Goal: Task Accomplishment & Management: Complete application form

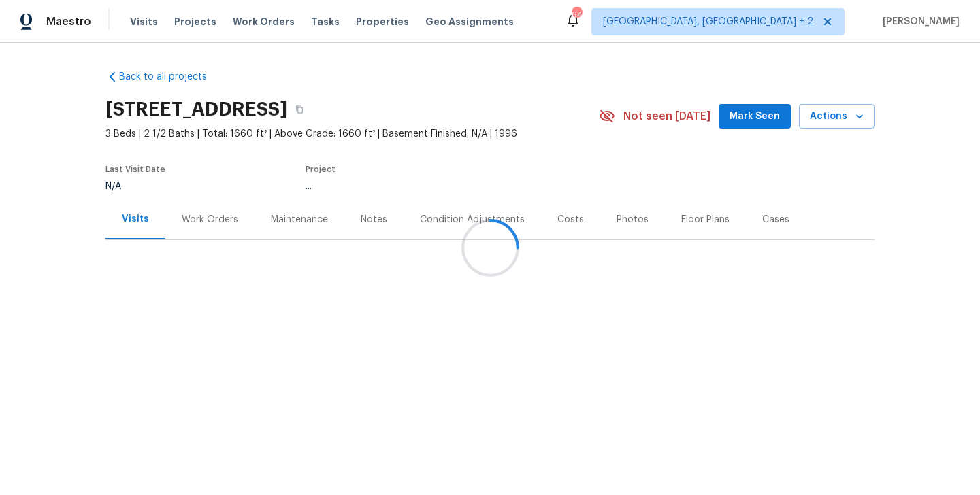
click at [428, 483] on div at bounding box center [490, 247] width 980 height 495
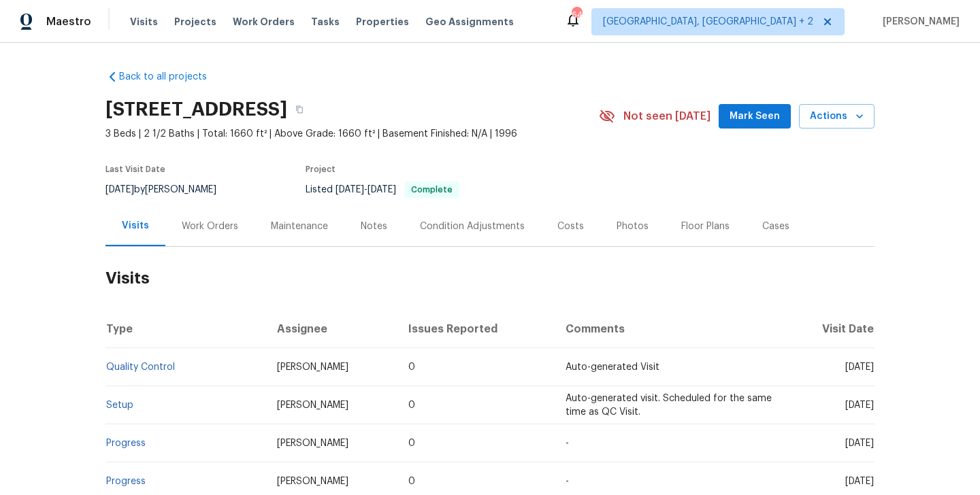
click at [195, 247] on h2 "Visits" at bounding box center [489, 278] width 769 height 63
click at [208, 226] on div "Work Orders" at bounding box center [210, 227] width 56 height 14
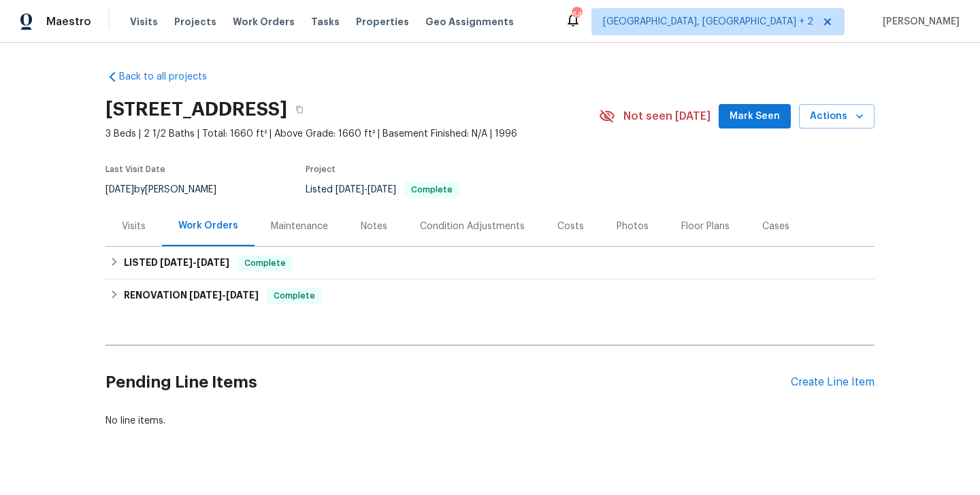
scroll to position [25, 0]
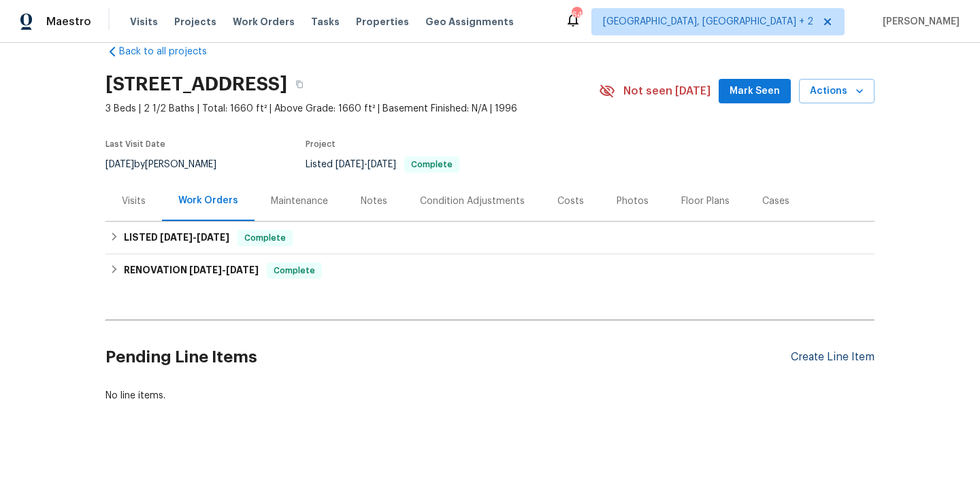
click at [804, 355] on div "Create Line Item" at bounding box center [833, 357] width 84 height 13
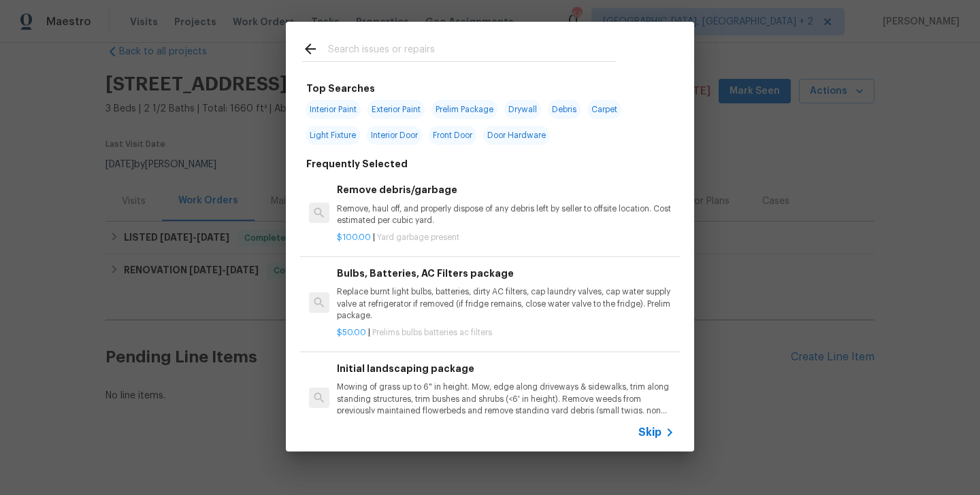
click at [363, 50] on input "text" at bounding box center [472, 51] width 289 height 20
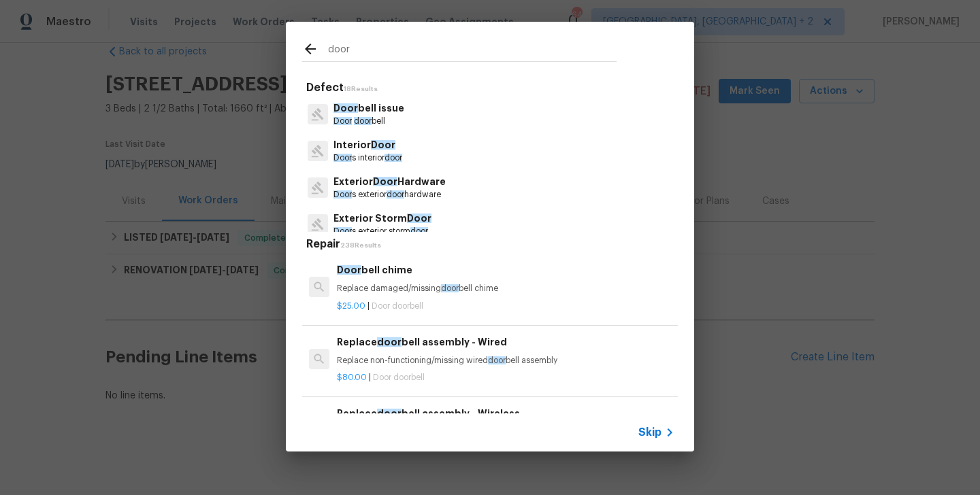
type input "door"
click at [377, 193] on p "Door s exterior door hardware" at bounding box center [390, 195] width 112 height 12
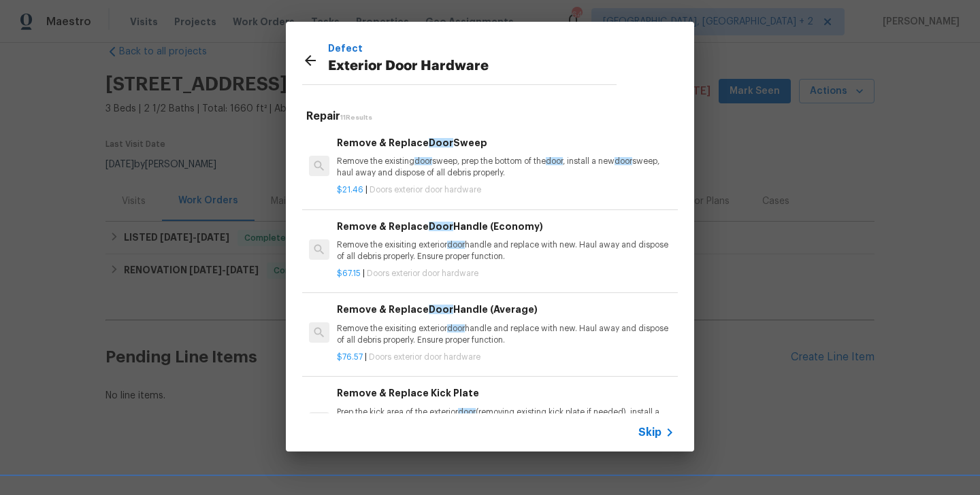
click at [389, 149] on h6 "Remove & Replace Door Sweep" at bounding box center [506, 142] width 338 height 15
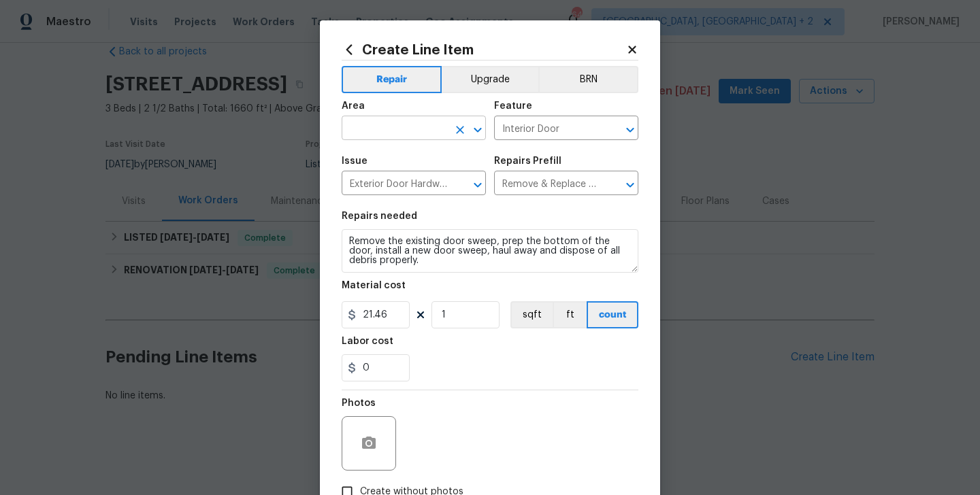
click at [386, 129] on input "text" at bounding box center [395, 129] width 106 height 21
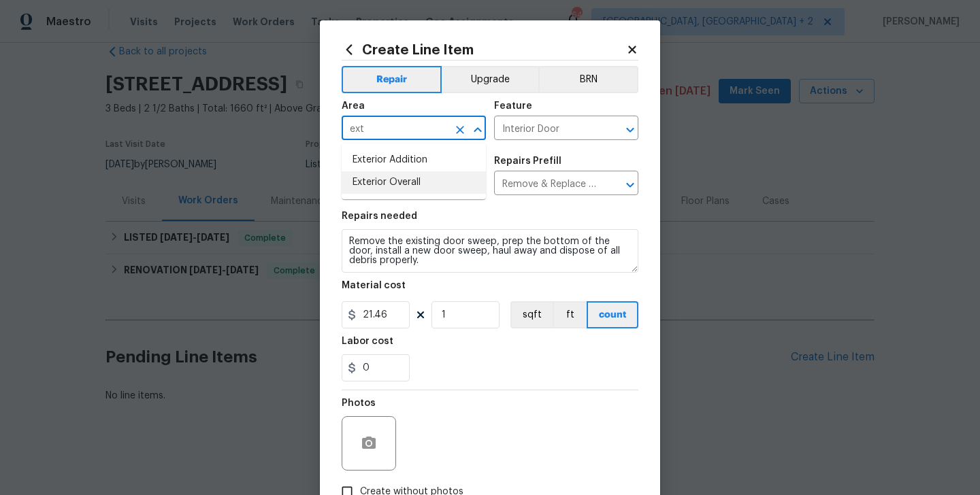
click at [394, 182] on li "Exterior Overall" at bounding box center [414, 183] width 144 height 22
type input "Exterior Overall"
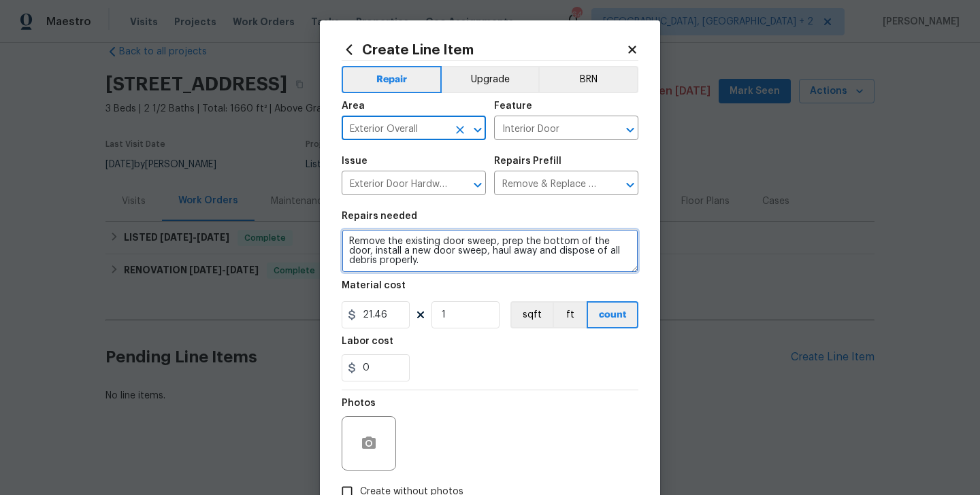
click at [399, 238] on textarea "Remove the existing door sweep, prep the bottom of the door, install a new door…" at bounding box center [490, 251] width 297 height 44
paste textarea "The pantry door needs correction. Please inspect and adjust hinges, track, and …"
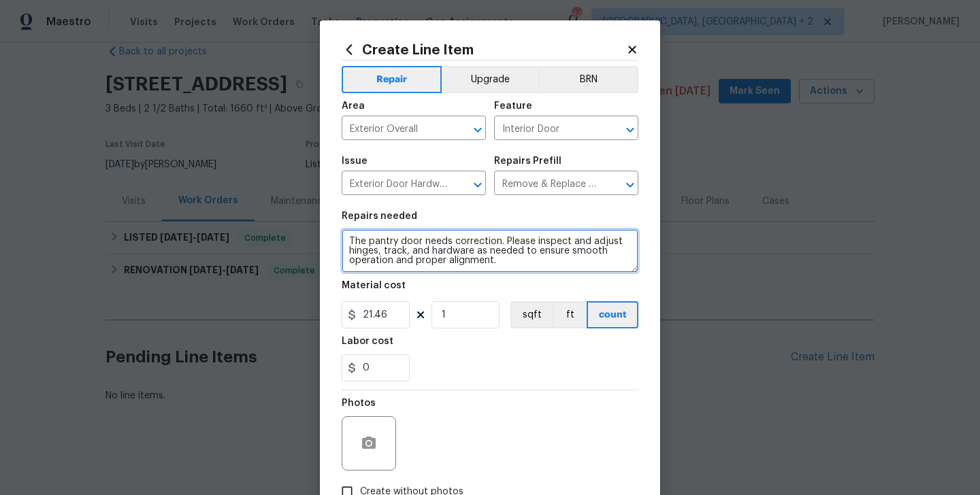
scroll to position [3, 0]
type textarea "The pantry door needs correction. Please inspect and adjust hinges, track, and …"
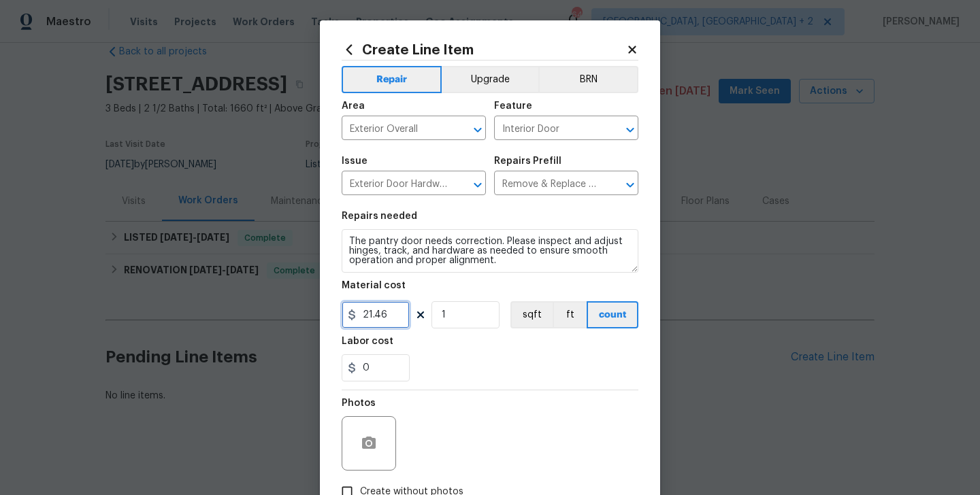
click at [372, 325] on input "21.46" at bounding box center [376, 315] width 68 height 27
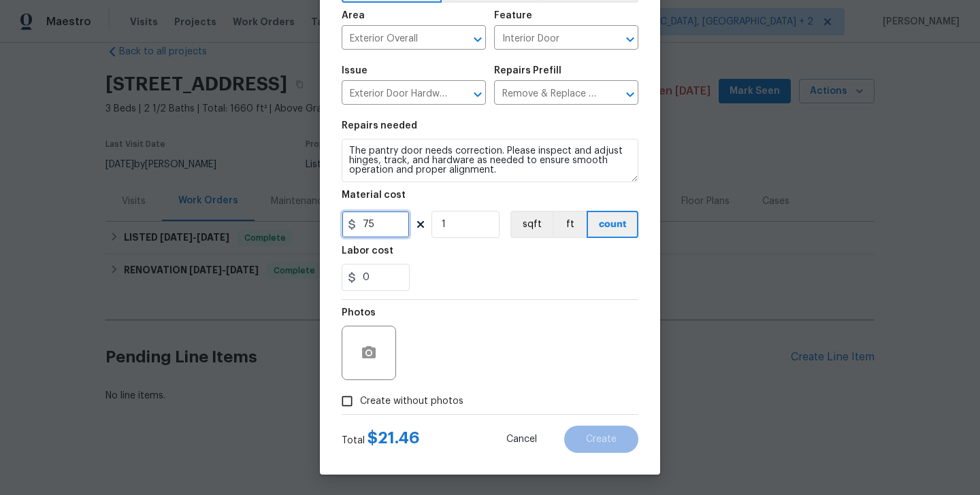
type input "75"
click at [394, 404] on span "Create without photos" at bounding box center [411, 402] width 103 height 14
click at [360, 404] on input "Create without photos" at bounding box center [347, 402] width 26 height 26
checkbox input "true"
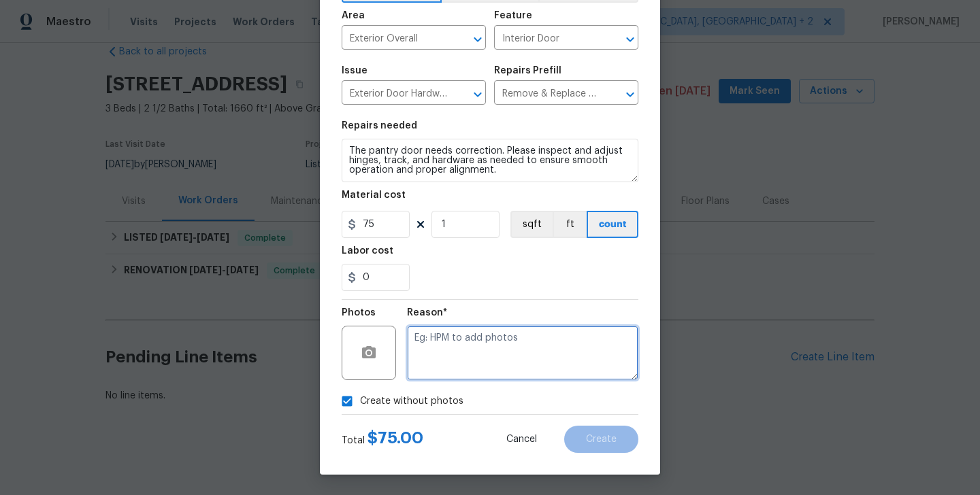
click at [452, 367] on textarea at bounding box center [522, 353] width 231 height 54
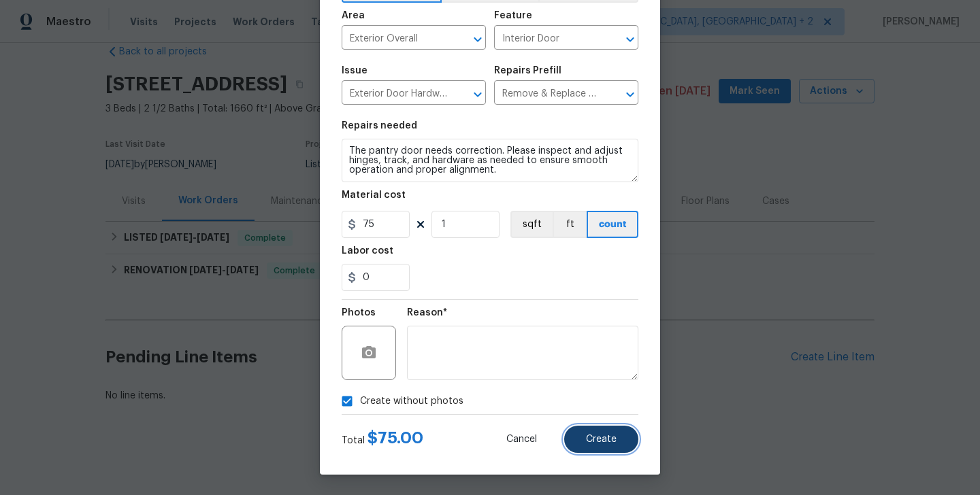
click at [594, 435] on span "Create" at bounding box center [601, 440] width 31 height 10
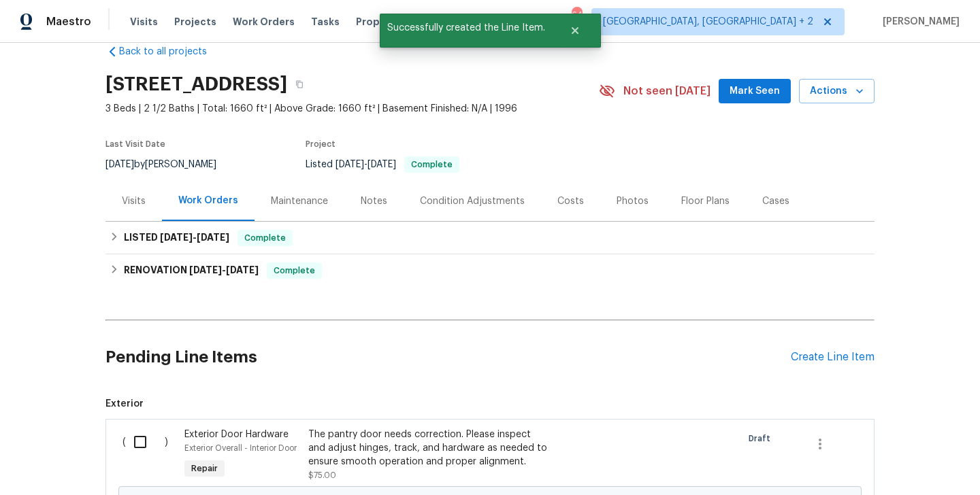
scroll to position [194, 0]
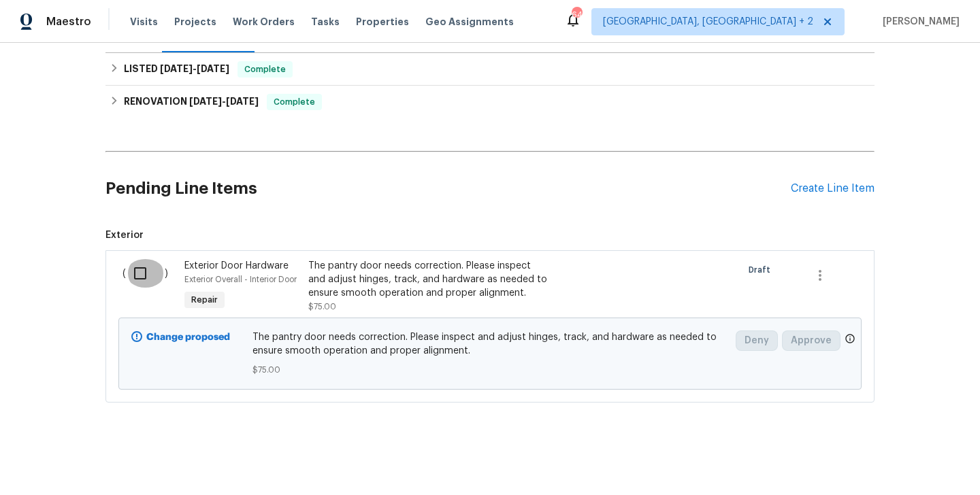
click at [146, 272] on input "checkbox" at bounding box center [145, 273] width 39 height 29
checkbox input "true"
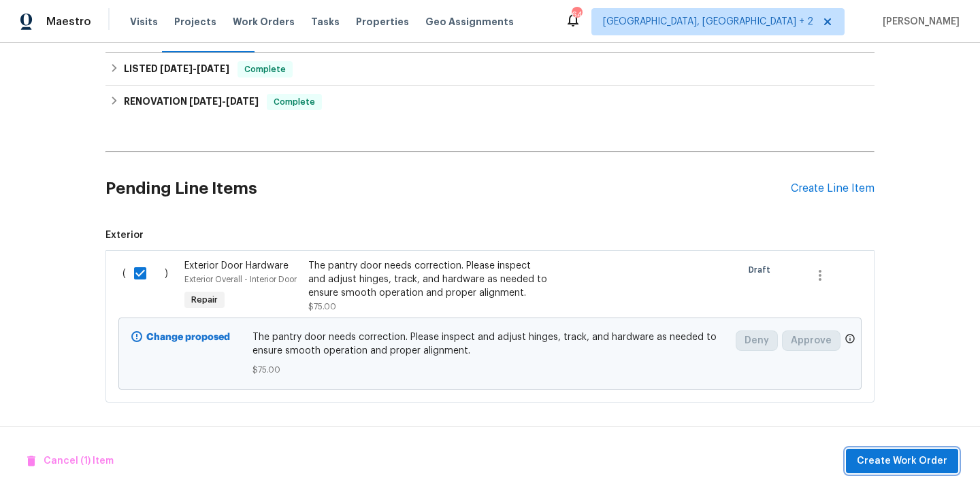
click at [893, 456] on span "Create Work Order" at bounding box center [902, 461] width 91 height 17
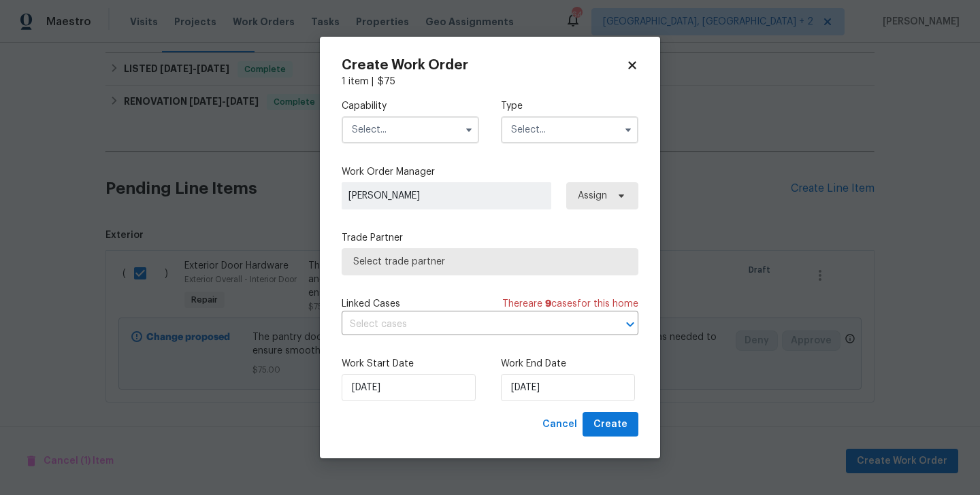
click at [375, 122] on input "text" at bounding box center [410, 129] width 137 height 27
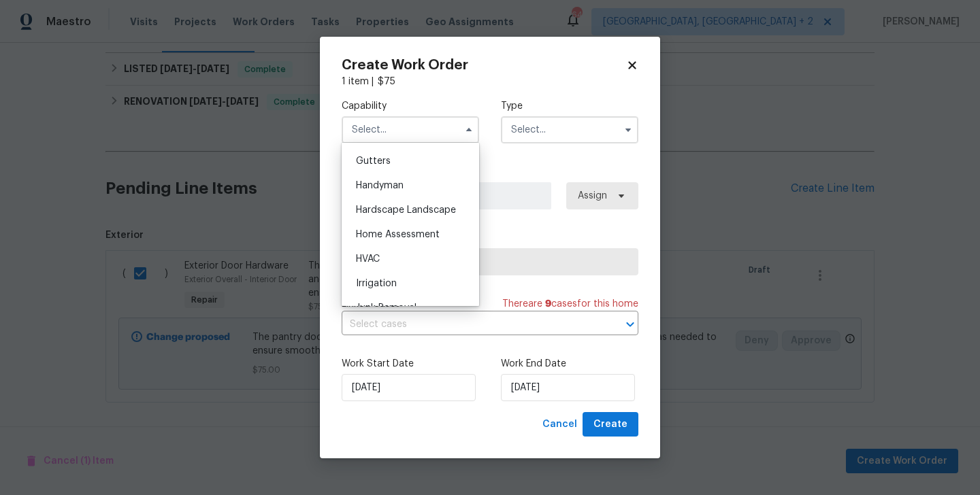
scroll to position [723, 0]
click at [393, 192] on div "Handyman" at bounding box center [410, 184] width 131 height 25
type input "Handyman"
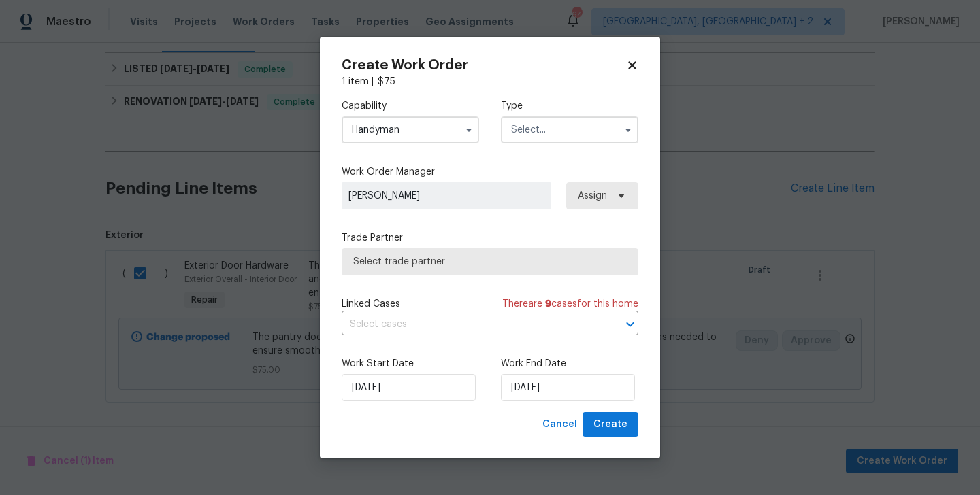
click at [565, 127] on input "text" at bounding box center [569, 129] width 137 height 27
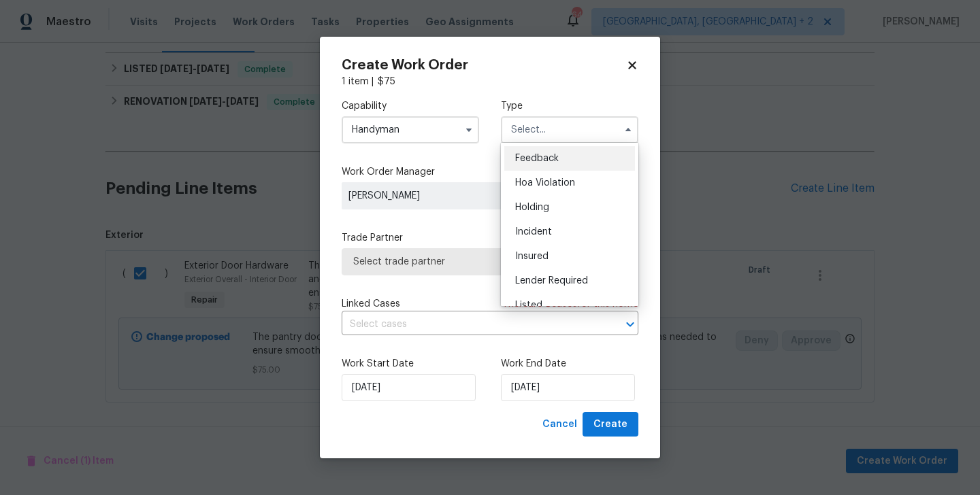
click at [568, 151] on div "Feedback" at bounding box center [569, 158] width 131 height 25
type input "Feedback"
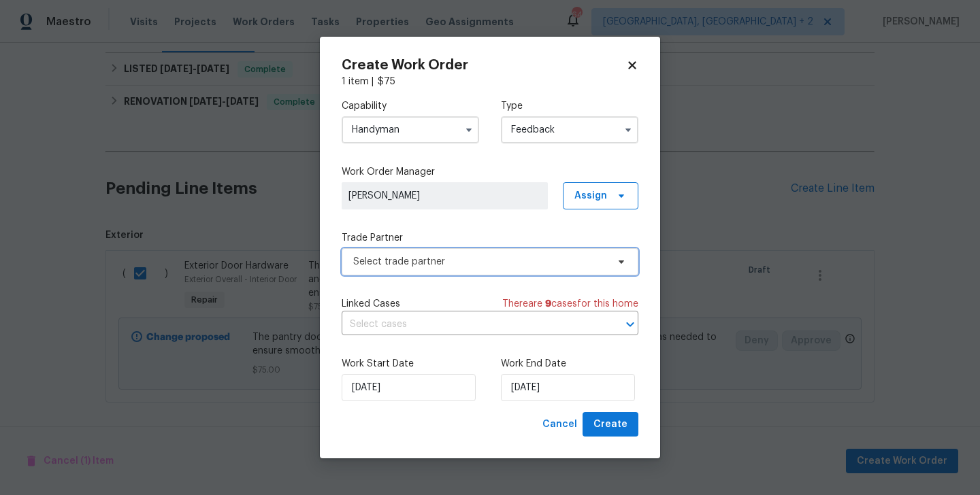
click at [366, 255] on span "Select trade partner" at bounding box center [480, 262] width 254 height 14
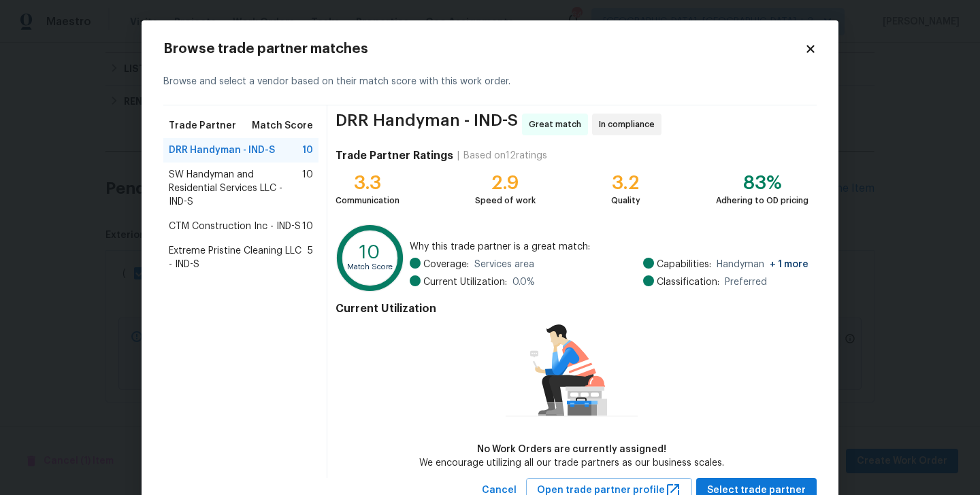
click at [192, 183] on span "SW Handyman and Residential Services LLC - IND-S" at bounding box center [235, 188] width 133 height 41
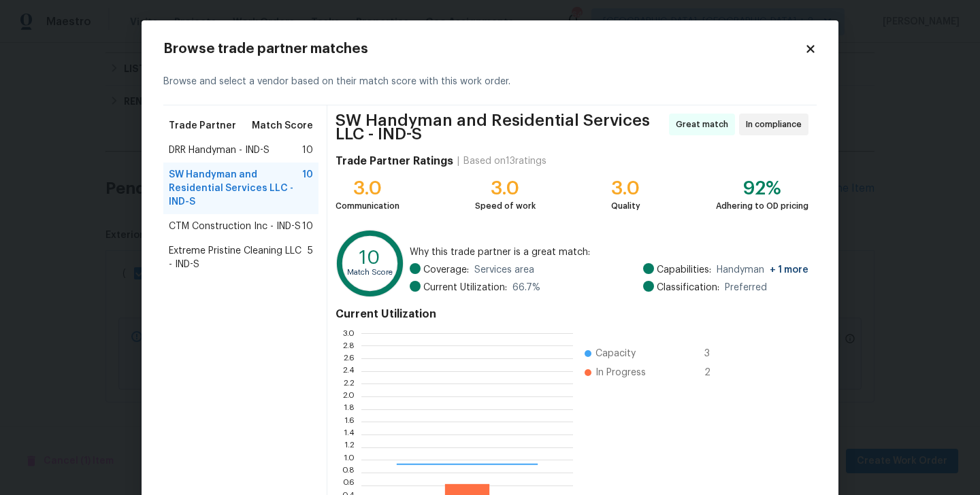
scroll to position [191, 212]
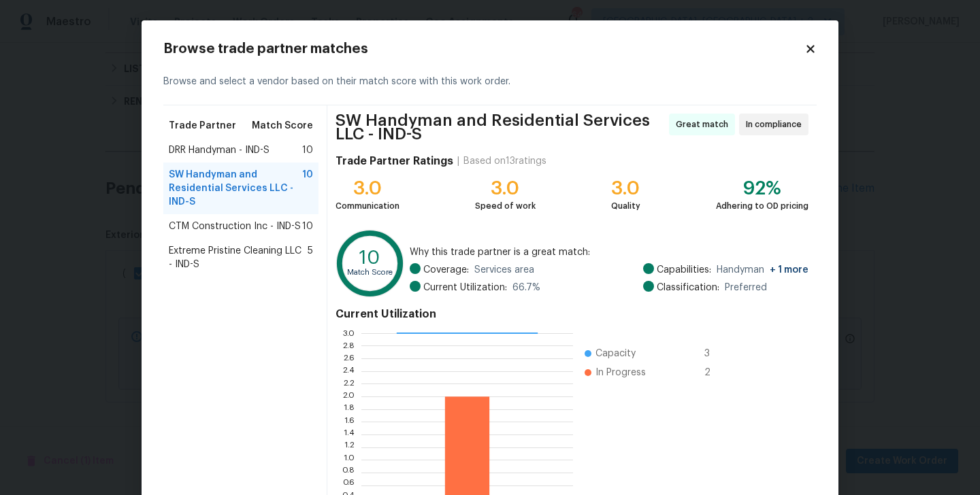
click at [211, 234] on div "CTM Construction Inc - IND-S 10" at bounding box center [240, 226] width 155 height 25
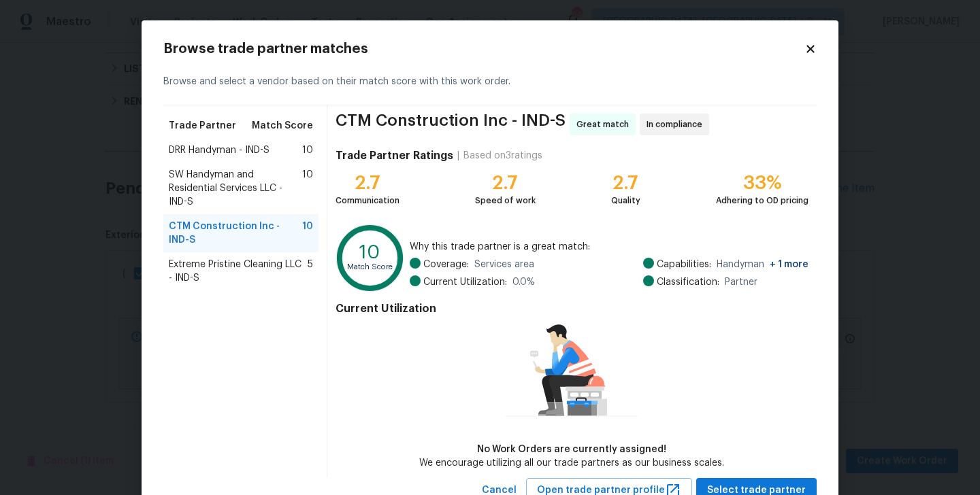
click at [221, 260] on span "Extreme Pristine Cleaning LLC - IND-S" at bounding box center [238, 271] width 139 height 27
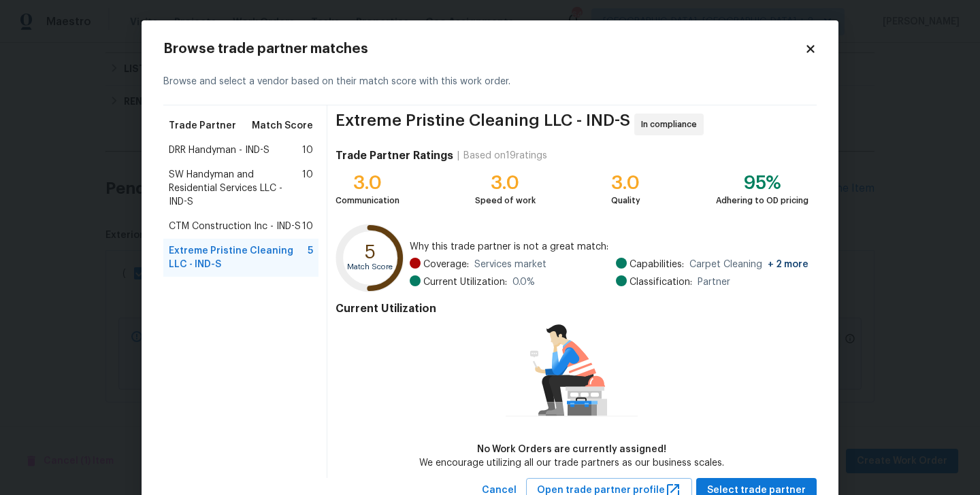
click at [215, 154] on span "DRR Handyman - IND-S" at bounding box center [219, 151] width 101 height 14
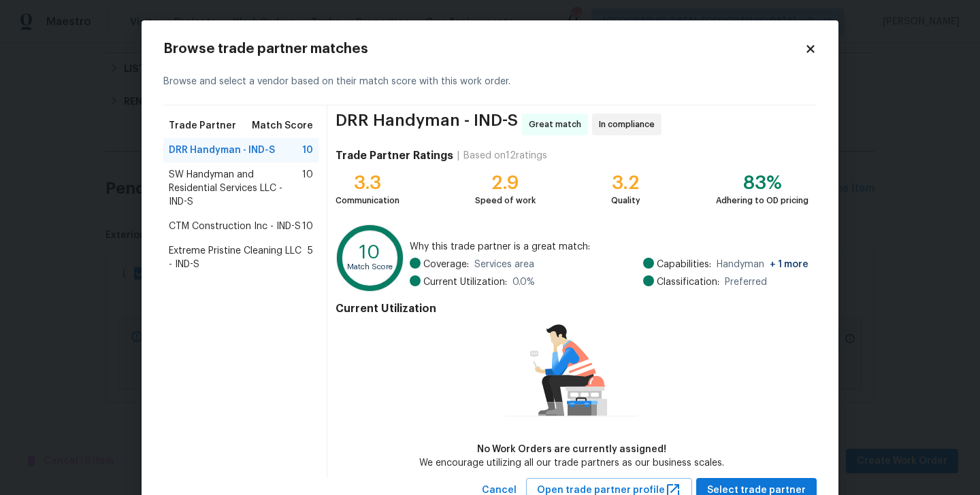
click at [215, 186] on span "SW Handyman and Residential Services LLC - IND-S" at bounding box center [235, 188] width 133 height 41
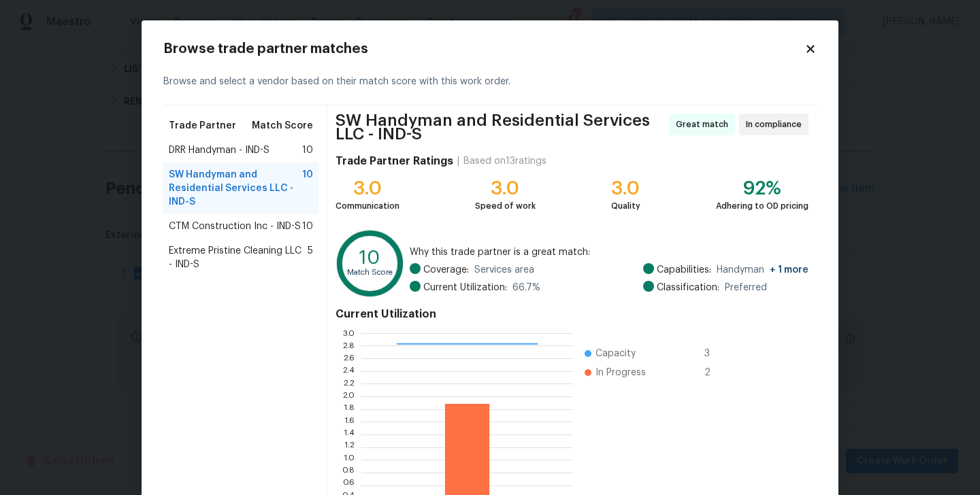
scroll to position [110, 0]
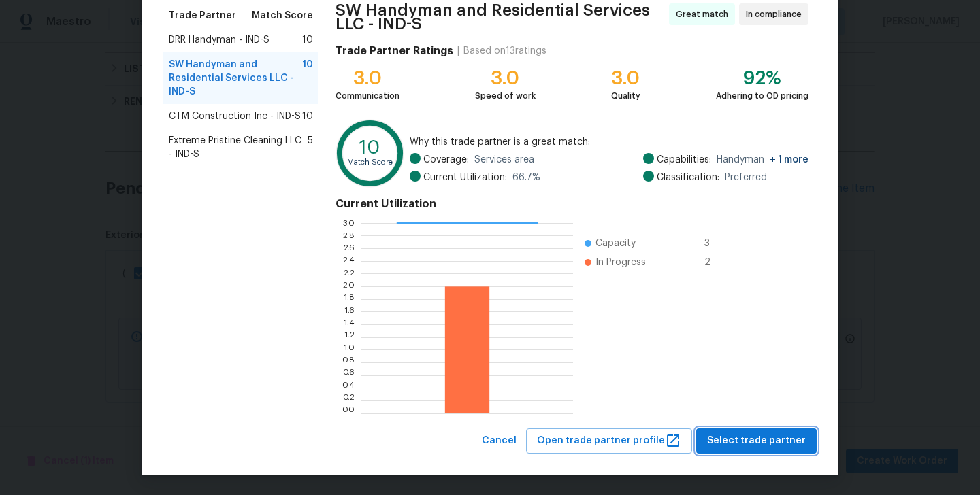
click at [758, 444] on span "Select trade partner" at bounding box center [756, 441] width 99 height 17
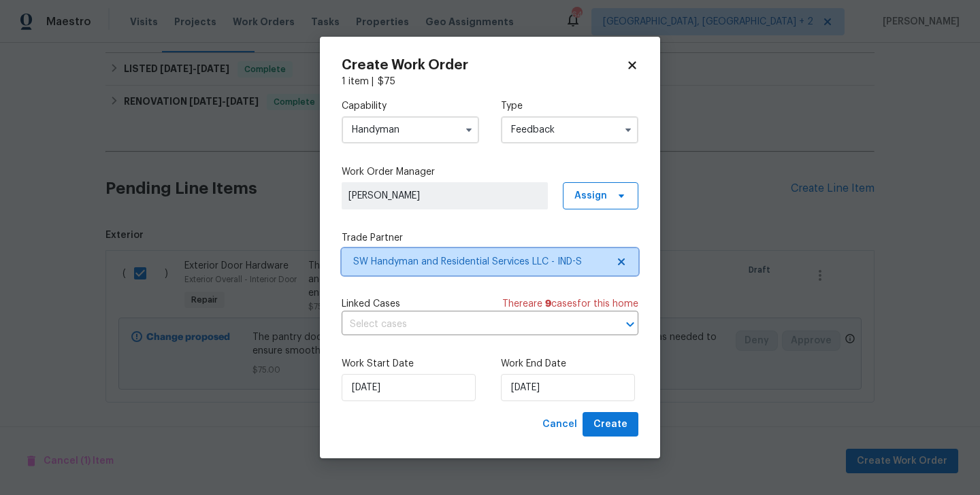
scroll to position [0, 0]
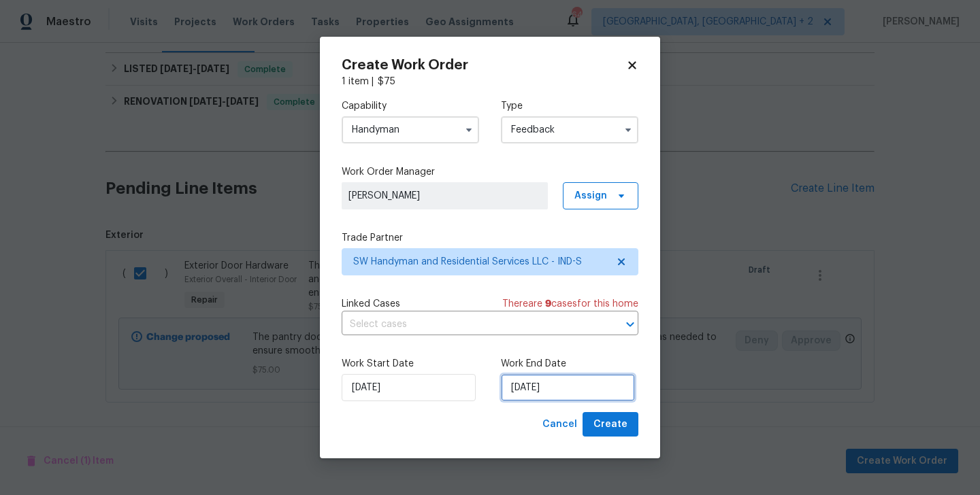
click at [528, 380] on input "27/08/2025" at bounding box center [568, 387] width 134 height 27
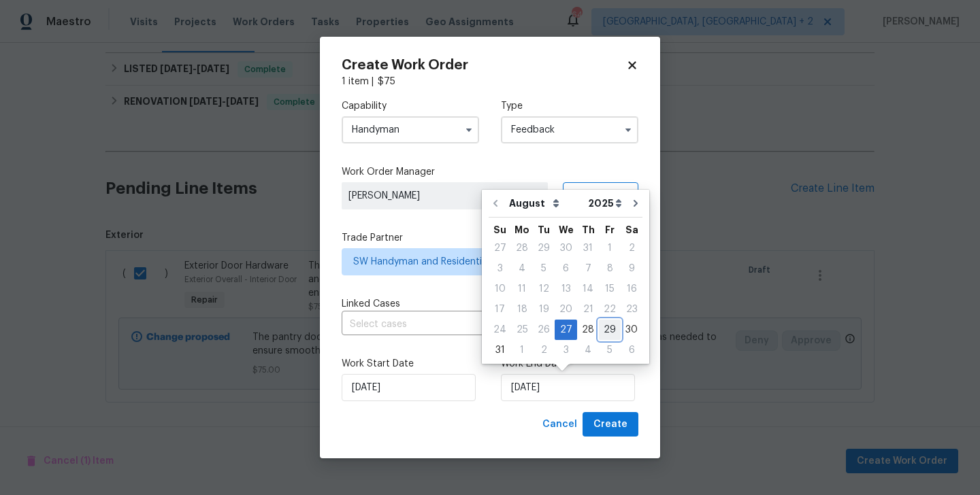
click at [604, 335] on div "29" at bounding box center [610, 330] width 22 height 19
type input "29/08/2025"
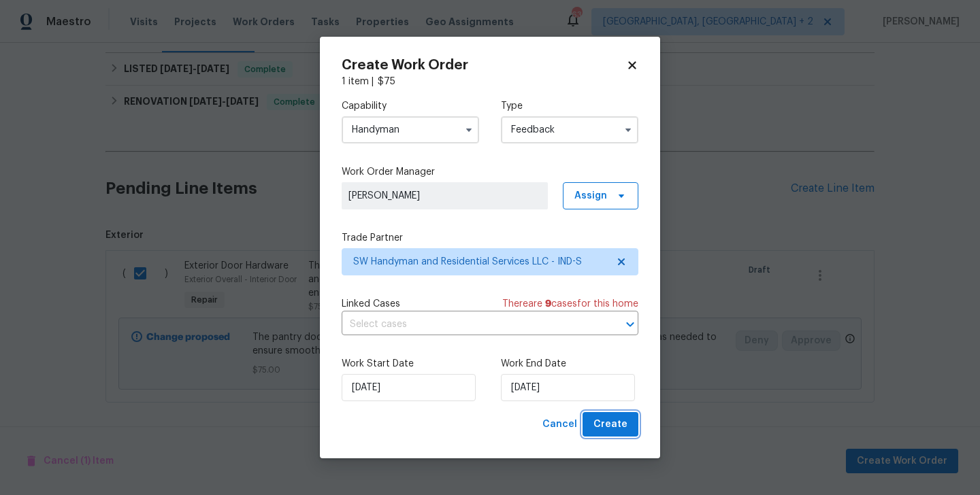
click at [612, 419] on span "Create" at bounding box center [611, 425] width 34 height 17
checkbox input "false"
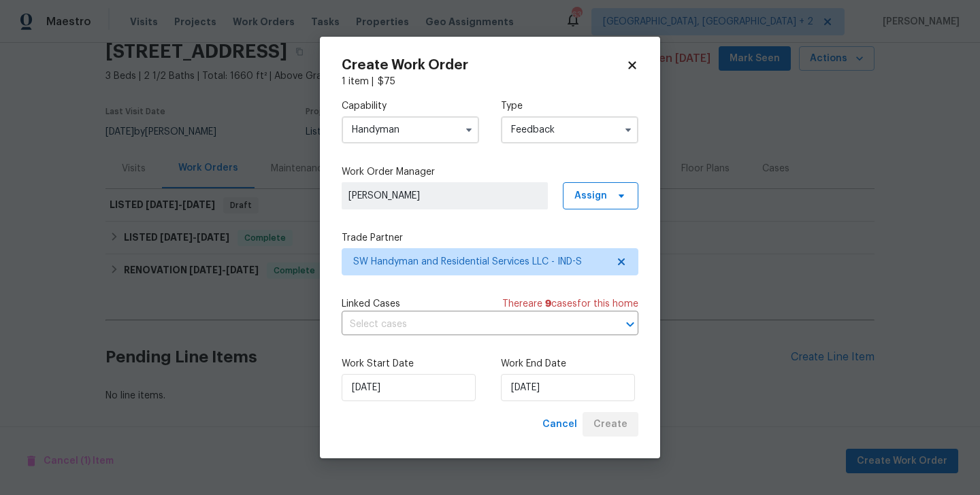
scroll to position [58, 0]
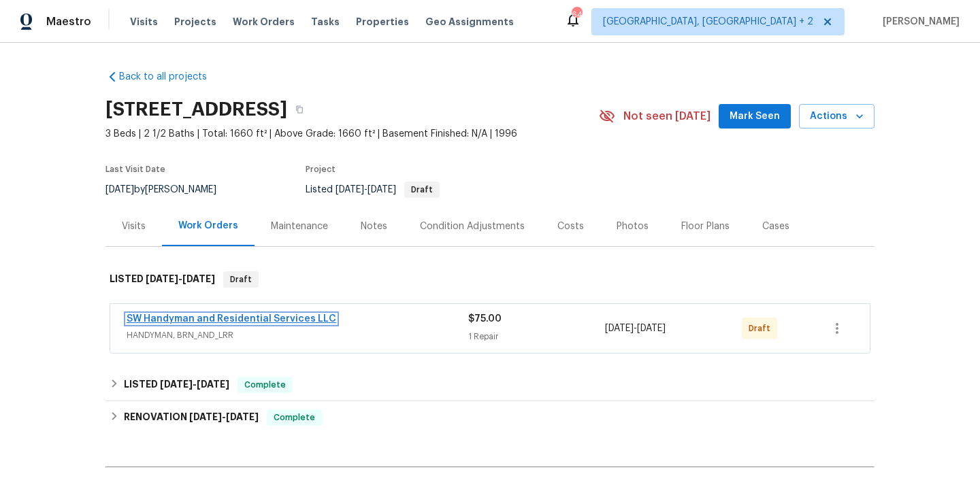
click at [262, 316] on link "SW Handyman and Residential Services LLC" at bounding box center [232, 319] width 210 height 10
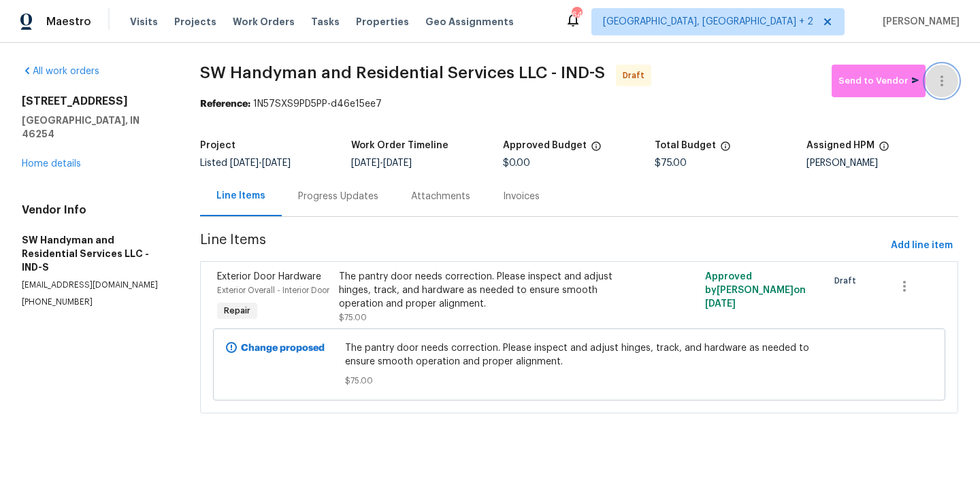
click at [943, 69] on button "button" at bounding box center [942, 81] width 33 height 33
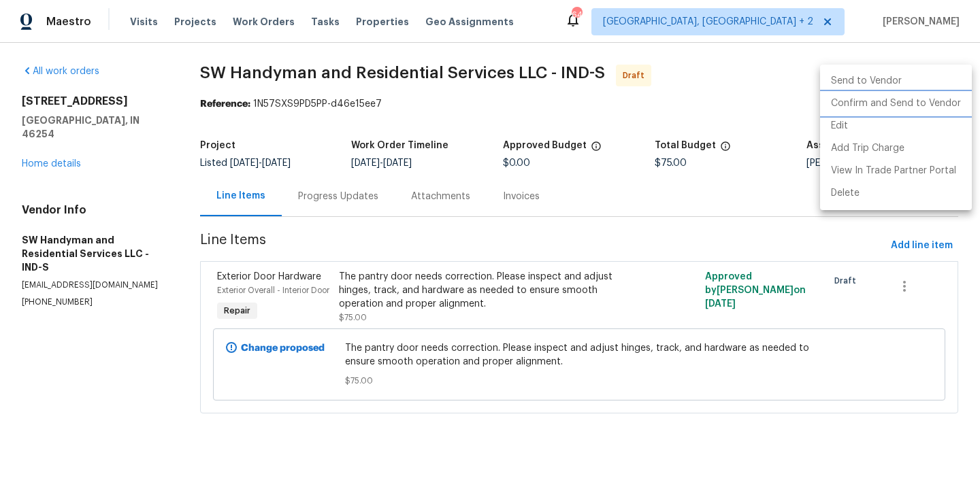
click at [943, 97] on li "Confirm and Send to Vendor" at bounding box center [896, 104] width 152 height 22
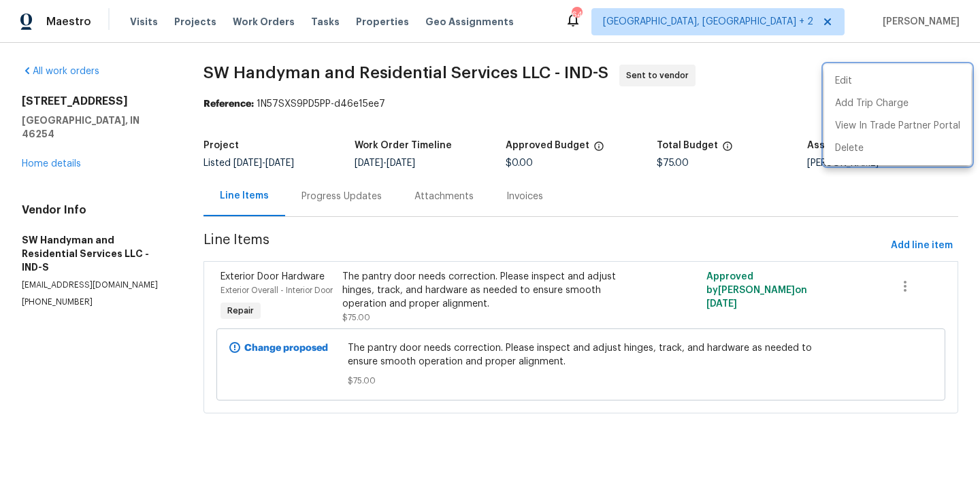
click at [336, 213] on div at bounding box center [490, 247] width 980 height 495
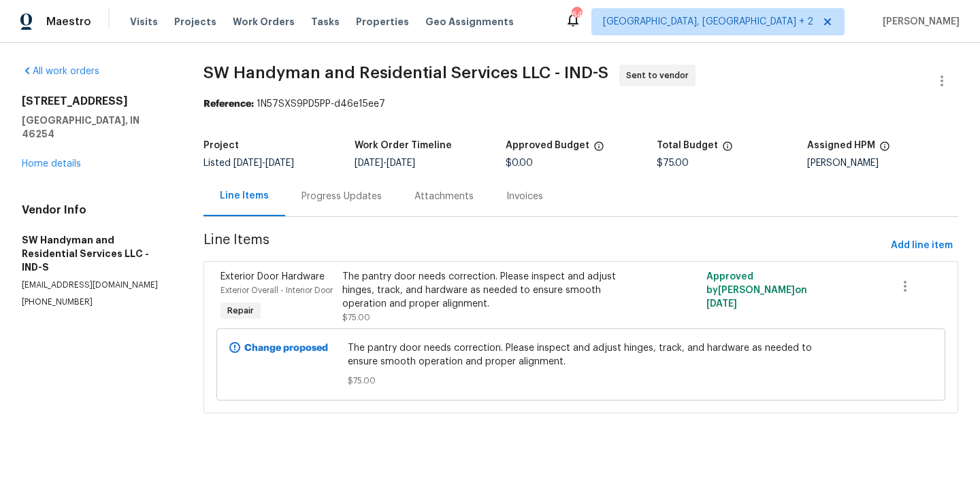
click at [336, 213] on div "Progress Updates" at bounding box center [341, 196] width 113 height 40
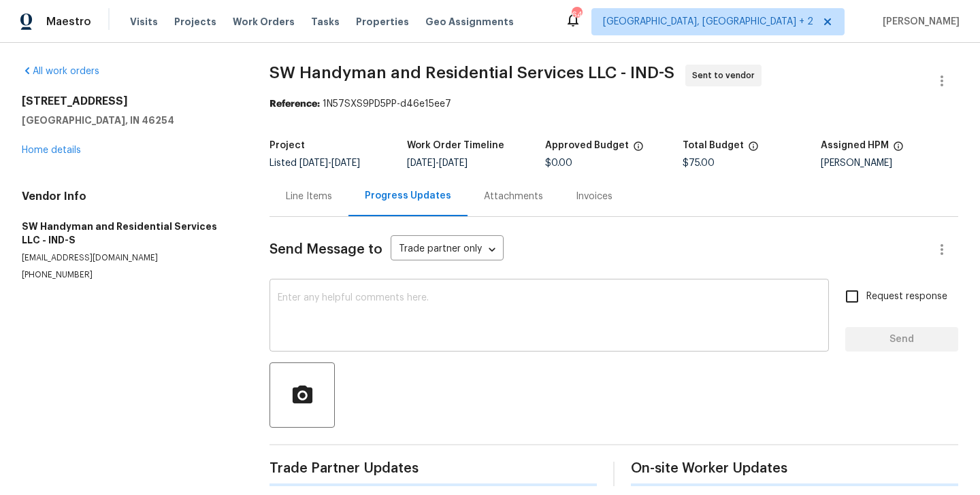
click at [400, 335] on textarea at bounding box center [549, 317] width 543 height 48
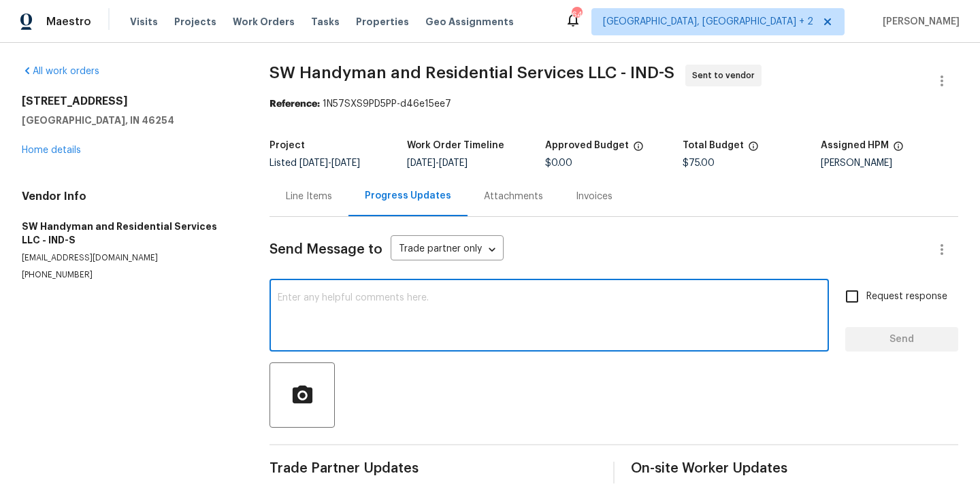
paste textarea "Hi, this is Blessida with Opendoor. I’m confirming you received the WO for the …"
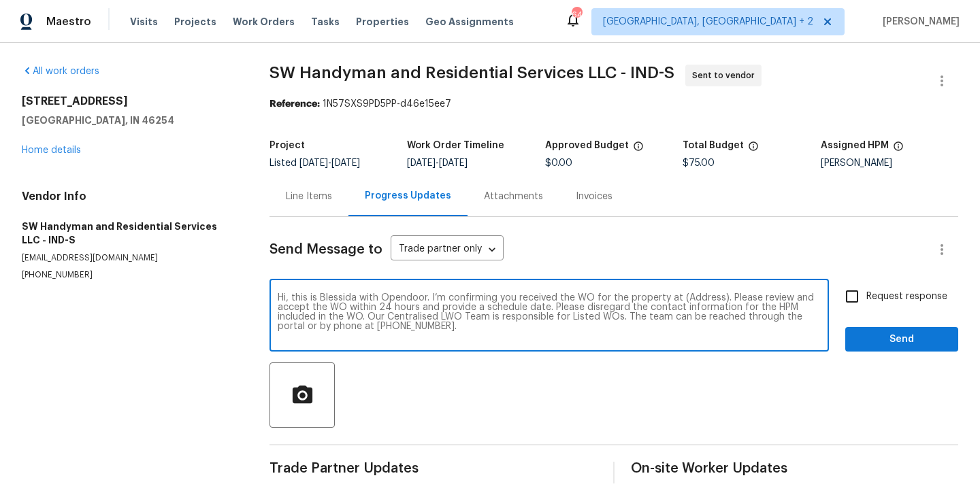
click at [698, 297] on textarea "Hi, this is Blessida with Opendoor. I’m confirming you received the WO for the …" at bounding box center [549, 317] width 543 height 48
paste textarea "6154 Tybalt Cir, Indianapolis, IN 46254"
type textarea "Hi, this is Blessida with Opendoor. I’m confirming you received the WO for the …"
click at [872, 308] on label "Request response" at bounding box center [893, 296] width 110 height 29
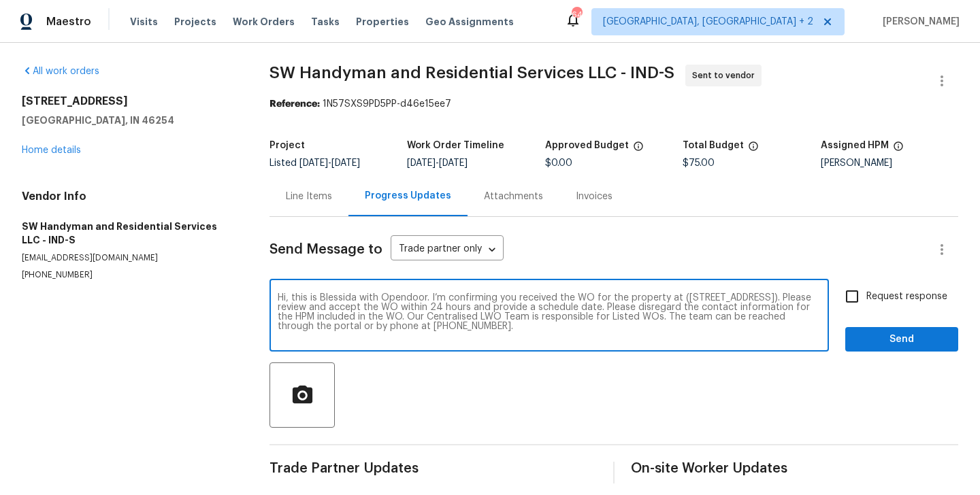
click at [866, 308] on input "Request response" at bounding box center [852, 296] width 29 height 29
checkbox input "true"
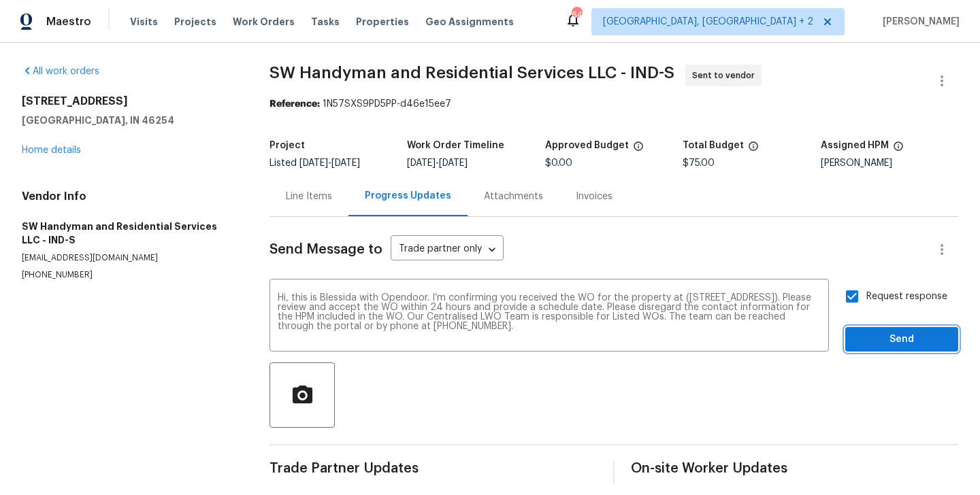
click at [870, 346] on span "Send" at bounding box center [901, 339] width 91 height 17
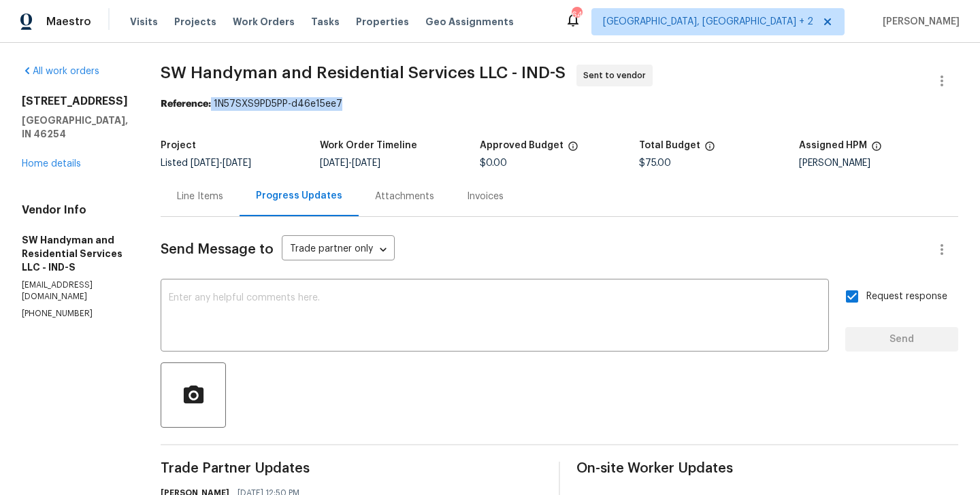
drag, startPoint x: 212, startPoint y: 101, endPoint x: 353, endPoint y: 103, distance: 141.6
click at [353, 103] on div "Reference: 1N57SXS9PD5PP-d46e15ee7" at bounding box center [560, 104] width 798 height 14
copy div "1N57SXS9PD5PP-d46e15ee7"
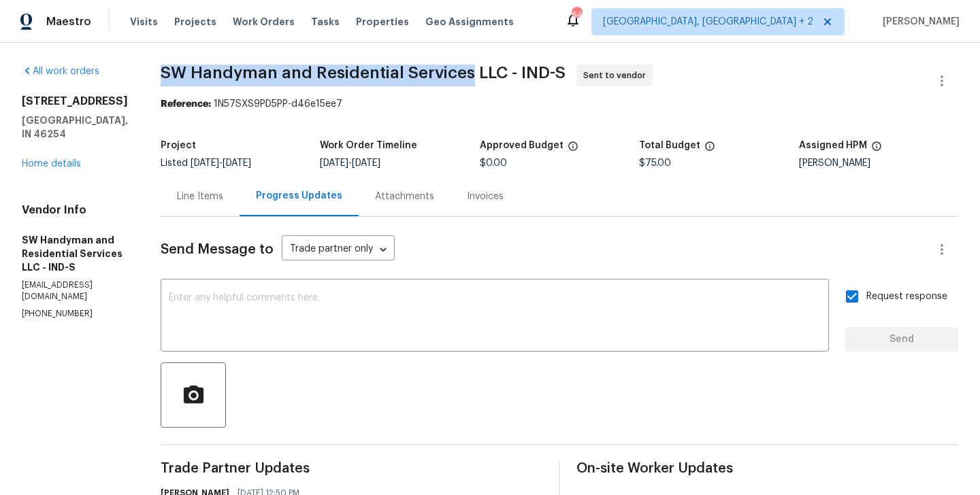
drag, startPoint x: 163, startPoint y: 67, endPoint x: 465, endPoint y: 77, distance: 301.7
click at [465, 77] on span "SW Handyman and Residential Services LLC - IND-S" at bounding box center [363, 73] width 405 height 16
copy span "SW Handyman and Residential Services"
click at [61, 159] on link "Home details" at bounding box center [51, 164] width 59 height 10
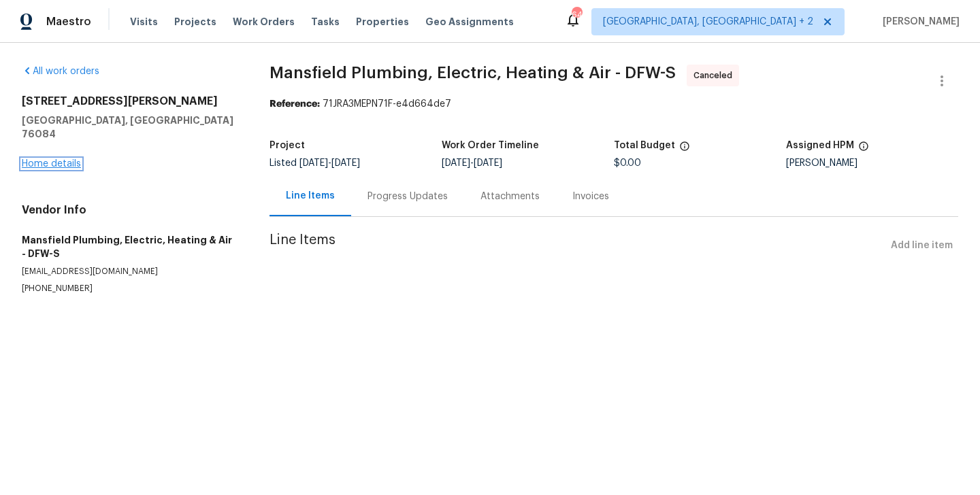
click at [58, 159] on link "Home details" at bounding box center [51, 164] width 59 height 10
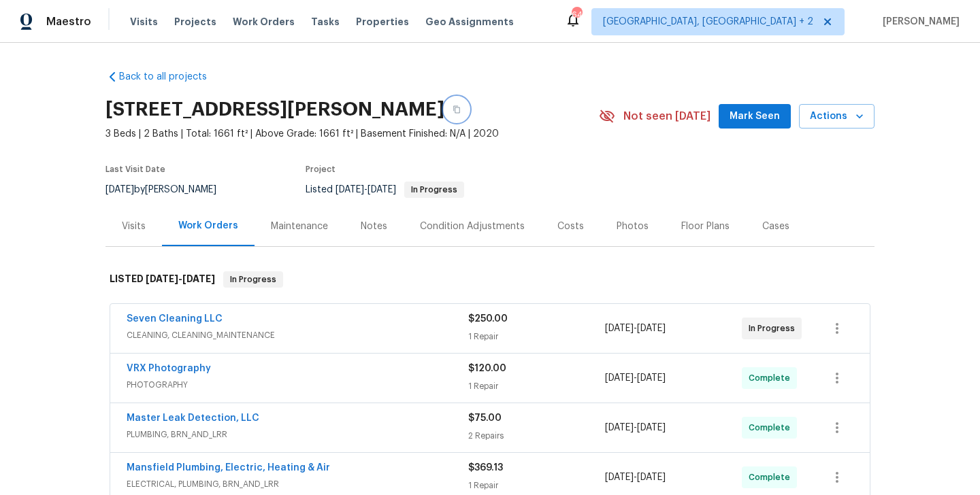
click at [444, 112] on button "button" at bounding box center [456, 109] width 25 height 25
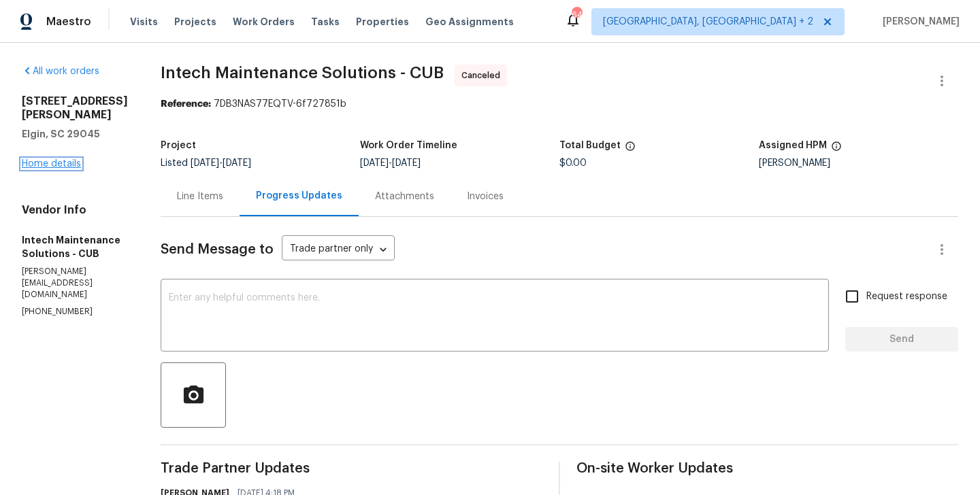
click at [31, 164] on link "Home details" at bounding box center [51, 164] width 59 height 10
